Goal: Transaction & Acquisition: Purchase product/service

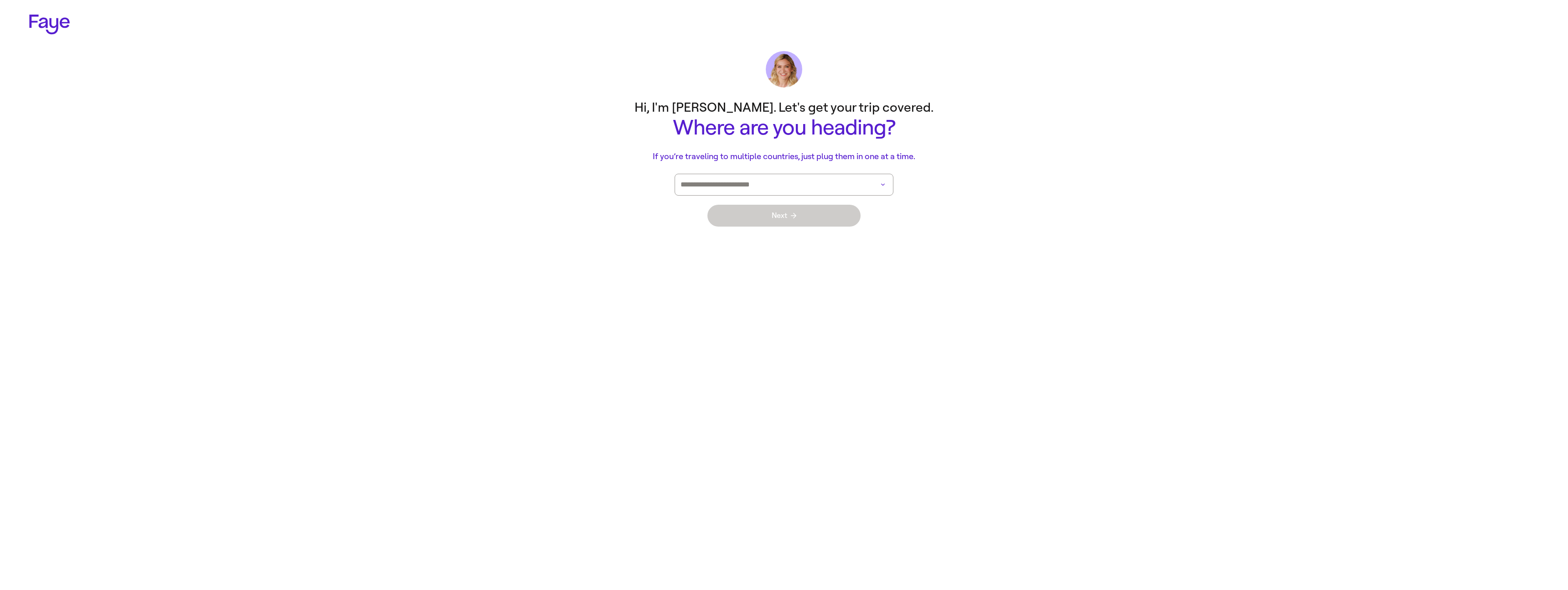
click at [789, 184] on input at bounding box center [771, 184] width 181 height 21
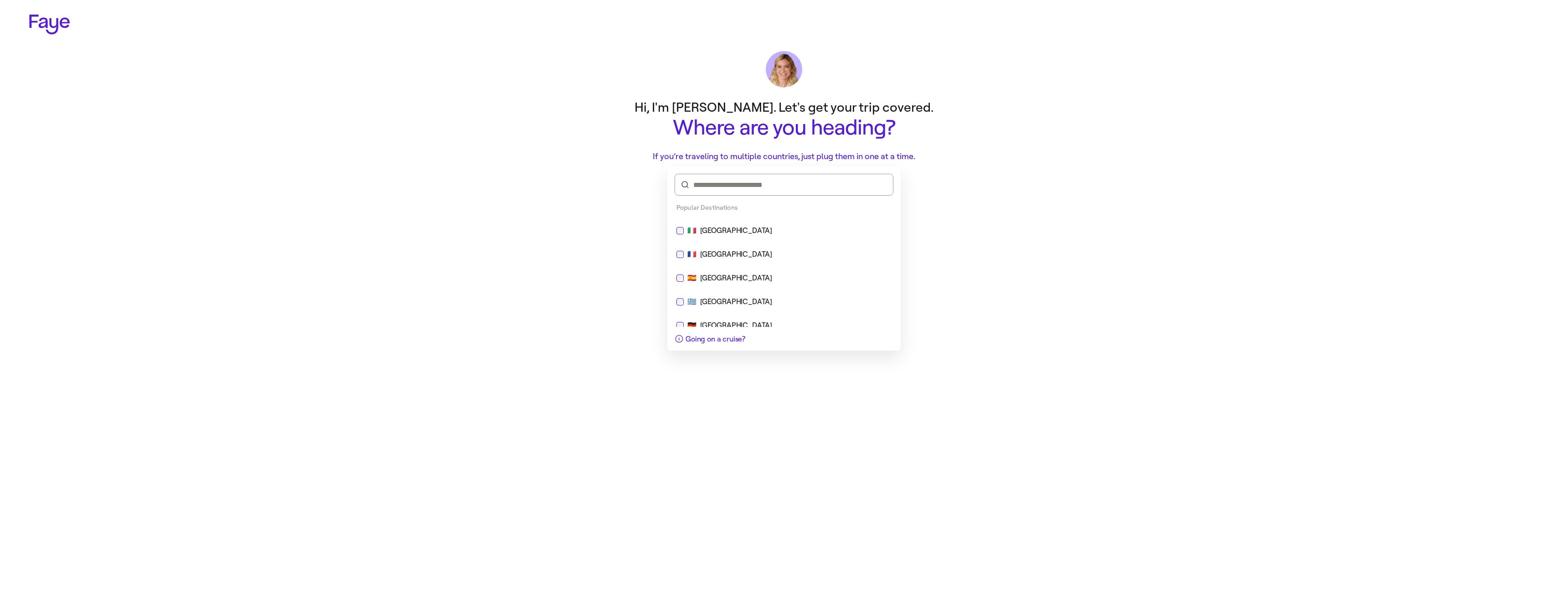
click at [800, 256] on div "🇫🇷 [GEOGRAPHIC_DATA]" at bounding box center [783, 255] width 215 height 11
click at [877, 213] on span "Done" at bounding box center [878, 215] width 16 height 10
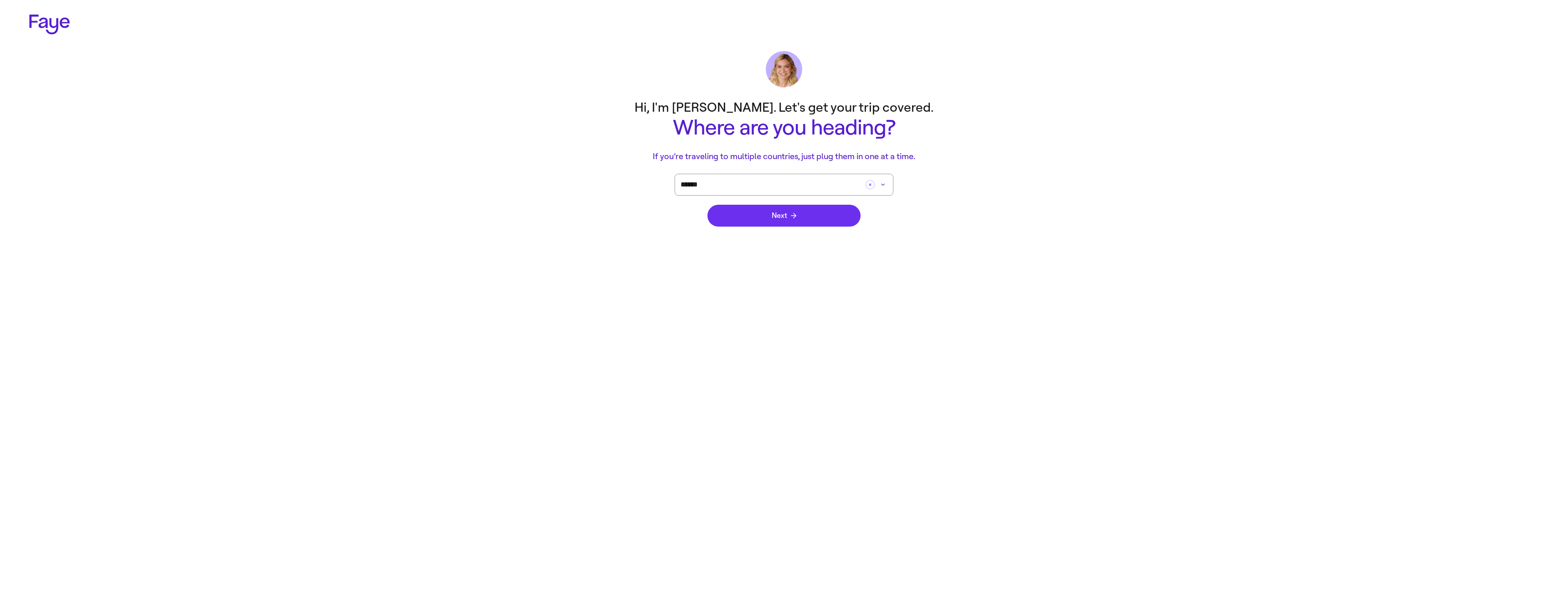
click at [764, 217] on button "Next" at bounding box center [784, 216] width 153 height 22
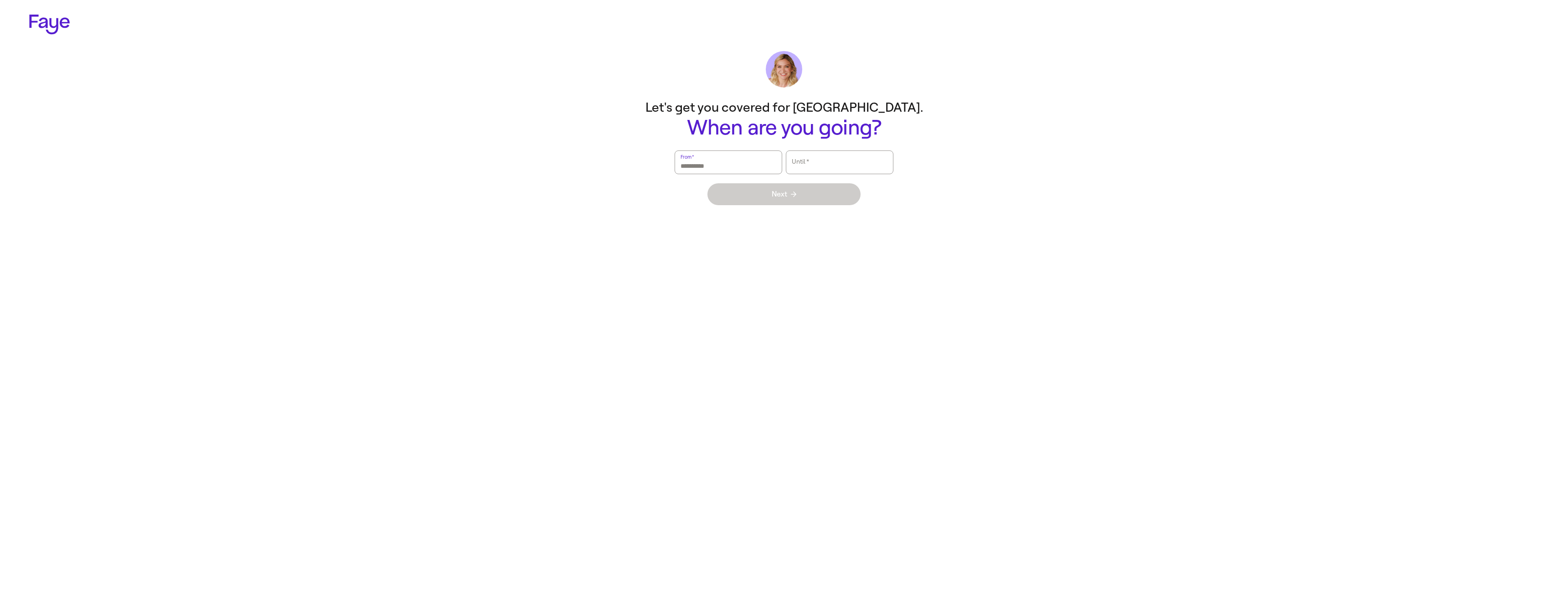
click at [751, 163] on input "From   *" at bounding box center [728, 162] width 96 height 21
click at [799, 255] on button "5" at bounding box center [807, 255] width 23 height 18
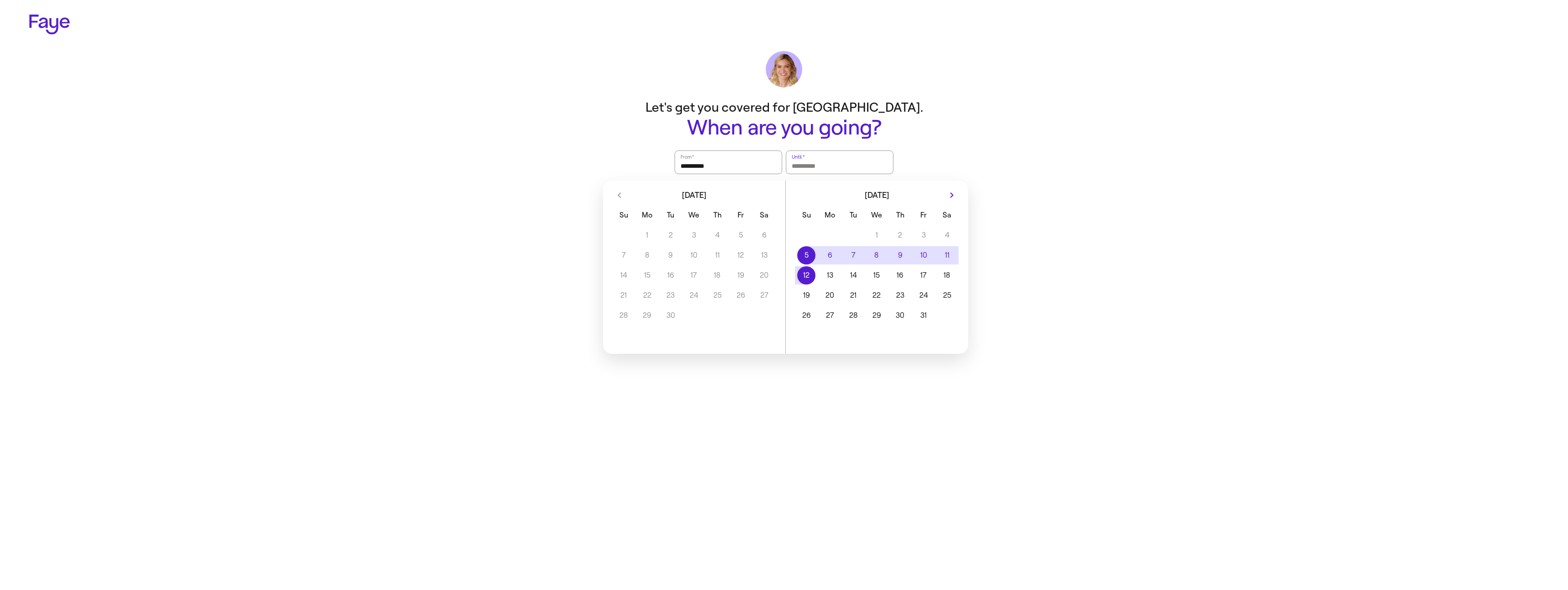
click at [817, 283] on button "12" at bounding box center [807, 275] width 23 height 18
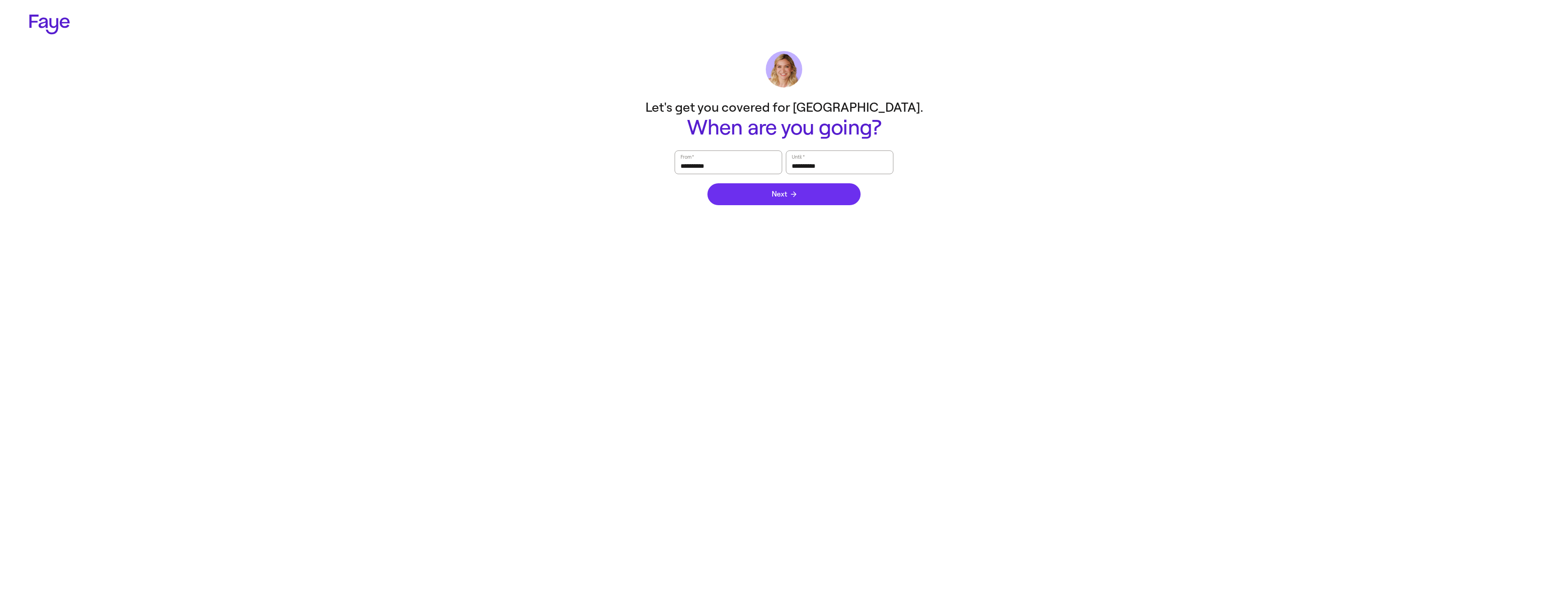
click at [785, 201] on button "Next" at bounding box center [784, 194] width 153 height 22
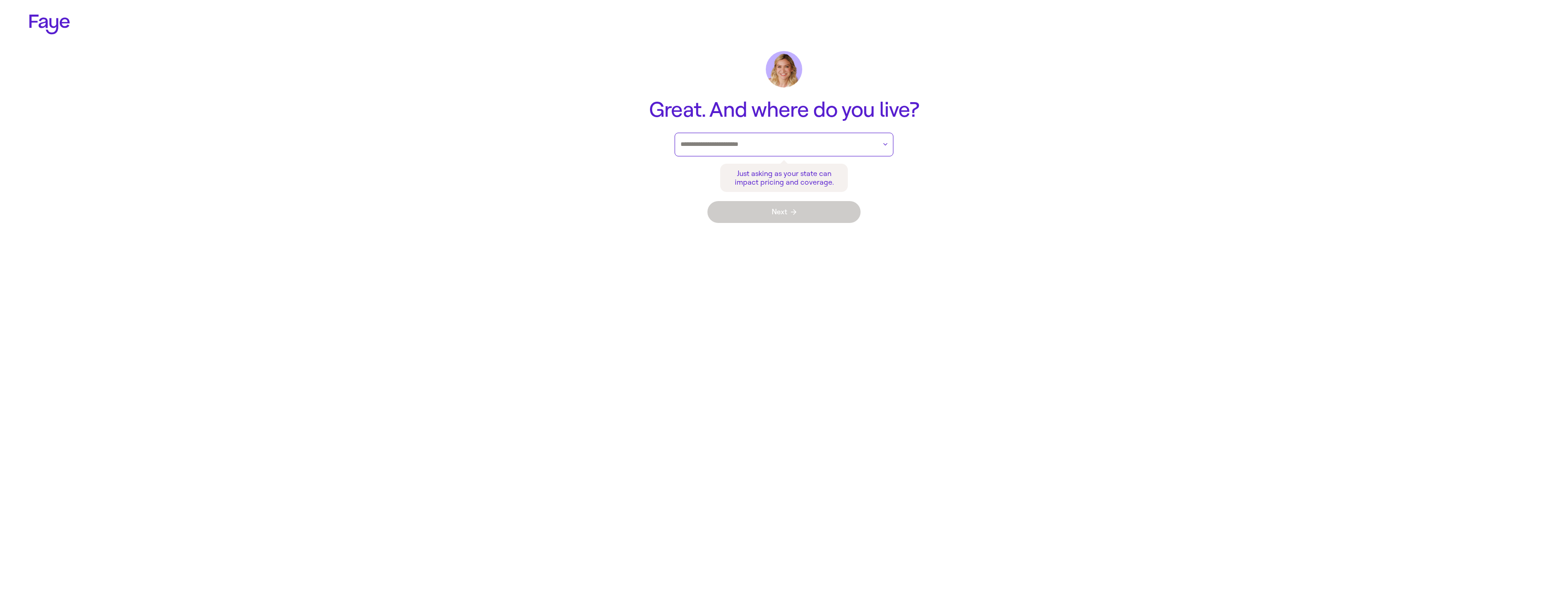
click at [707, 148] on input "text" at bounding box center [778, 144] width 195 height 13
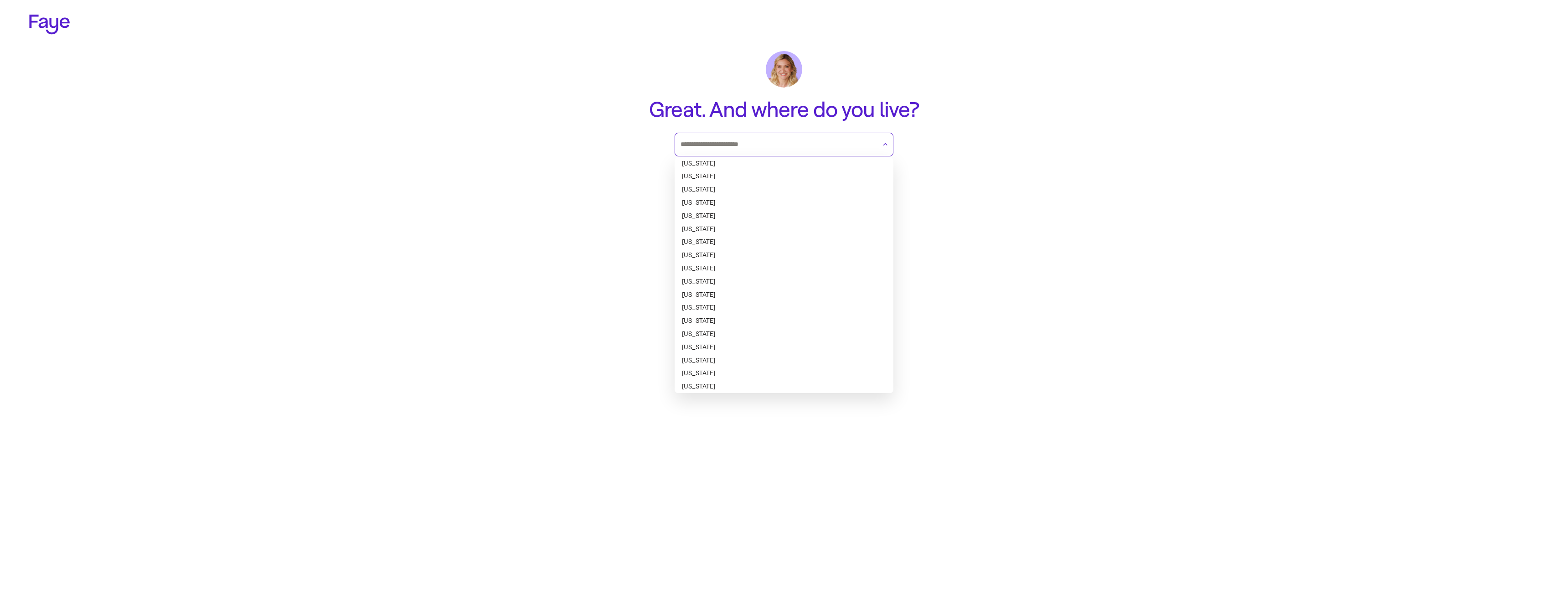
click at [746, 268] on li "[US_STATE]" at bounding box center [783, 269] width 219 height 13
type input "**********"
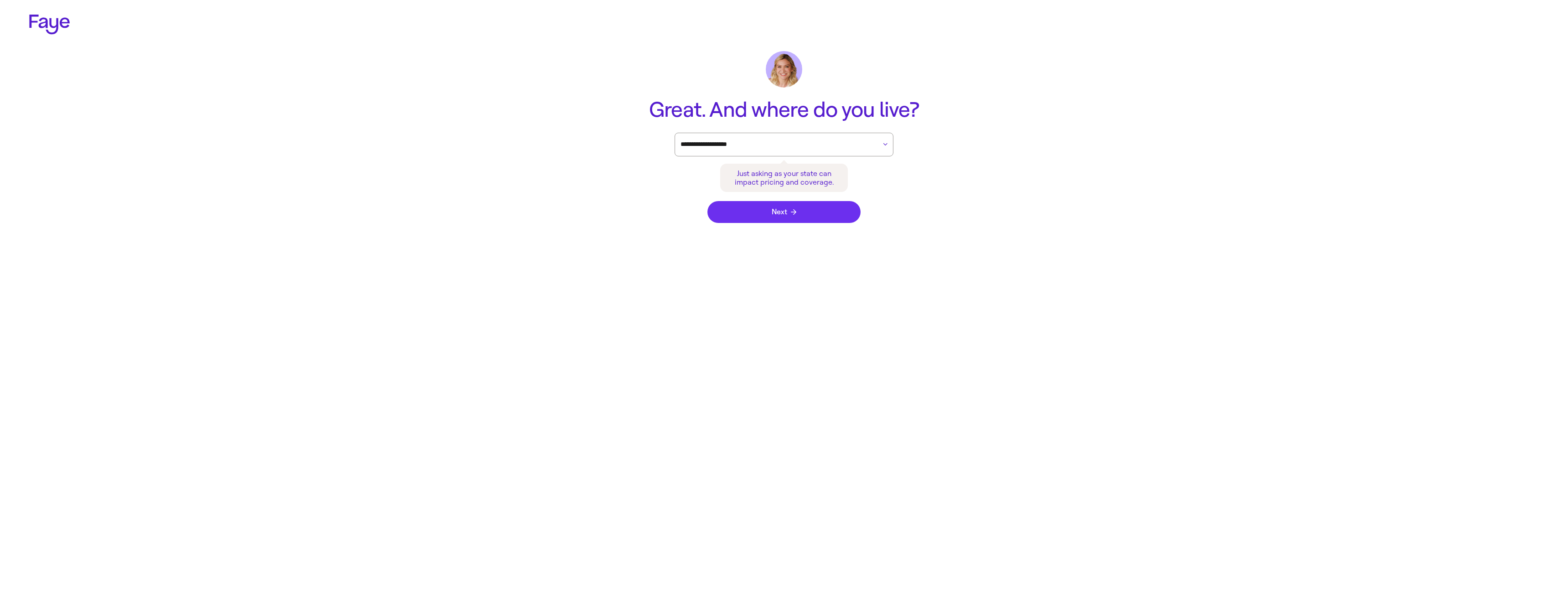
click at [772, 212] on span "Next" at bounding box center [784, 212] width 24 height 7
